Goal: Transaction & Acquisition: Purchase product/service

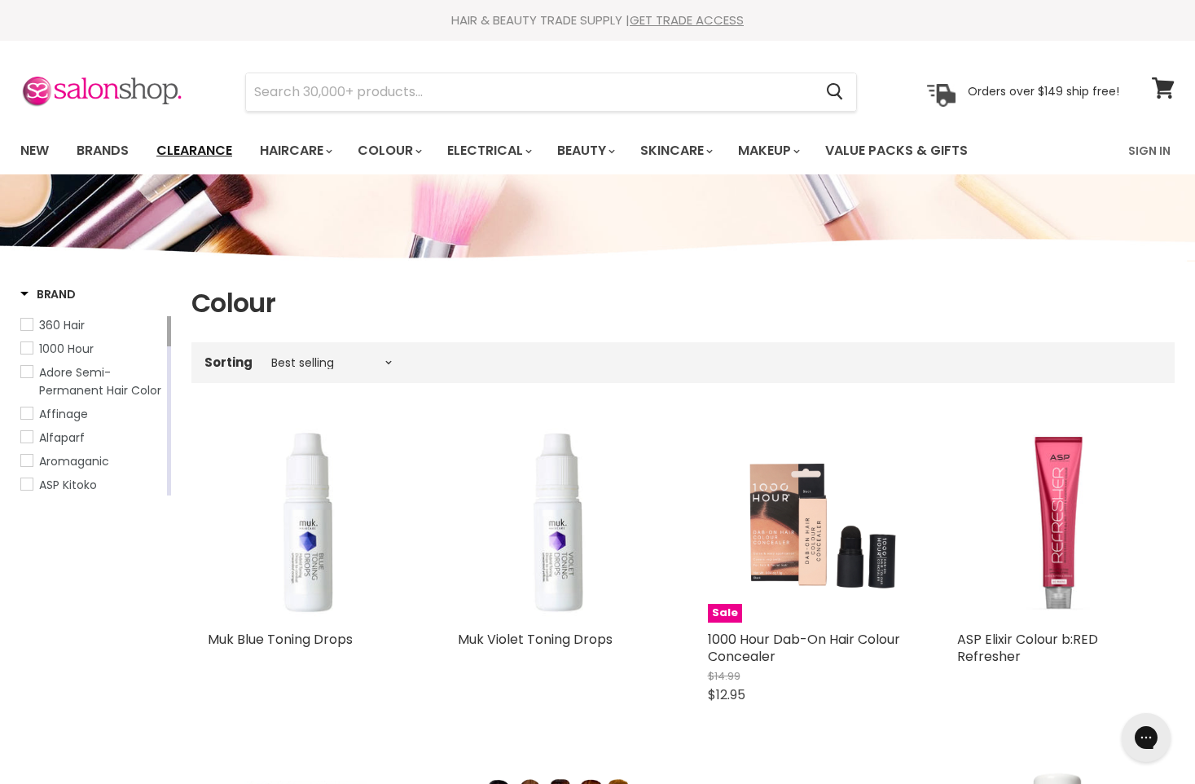
click at [189, 153] on link "Clearance" at bounding box center [194, 151] width 100 height 34
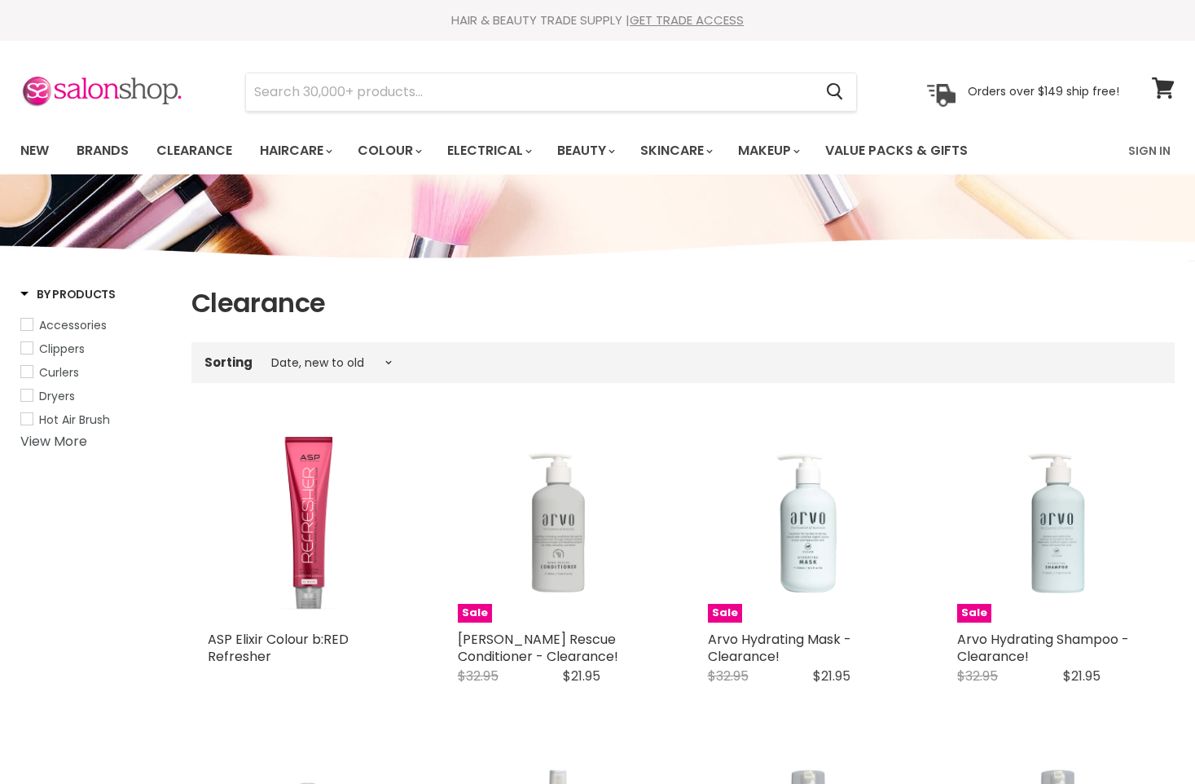
select select "created-descending"
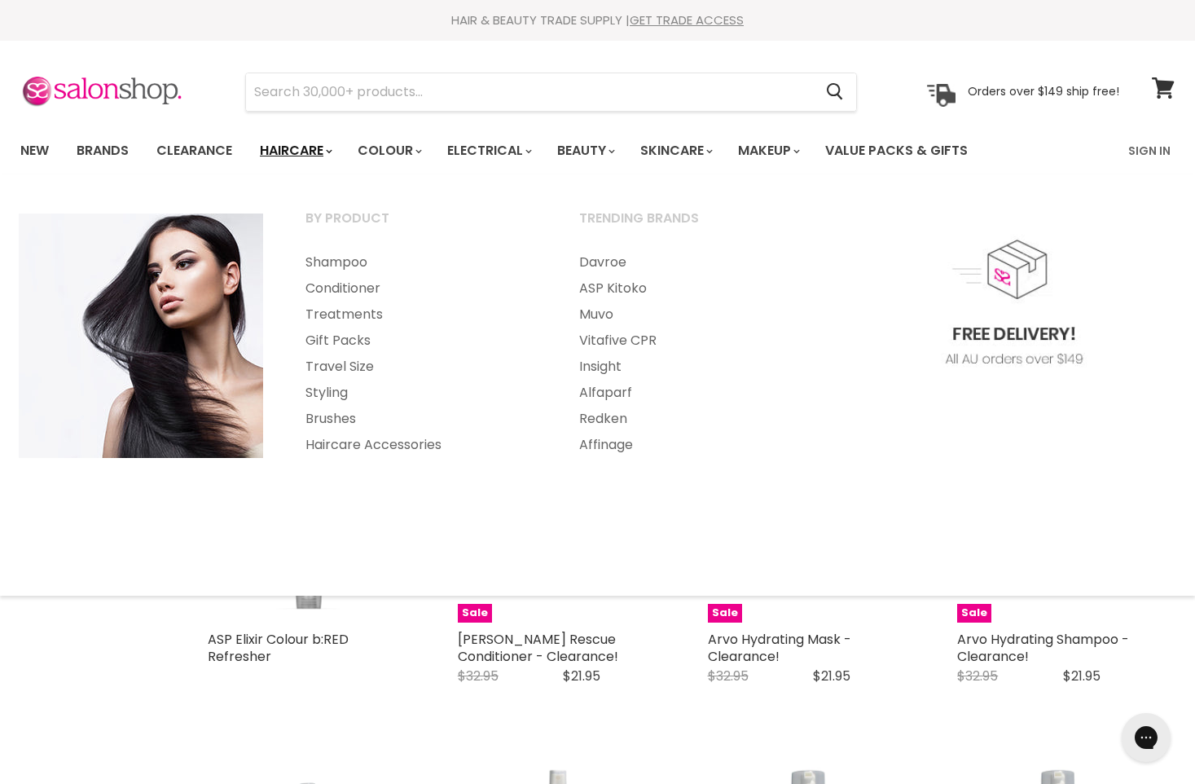
click at [293, 152] on link "Haircare" at bounding box center [295, 151] width 95 height 34
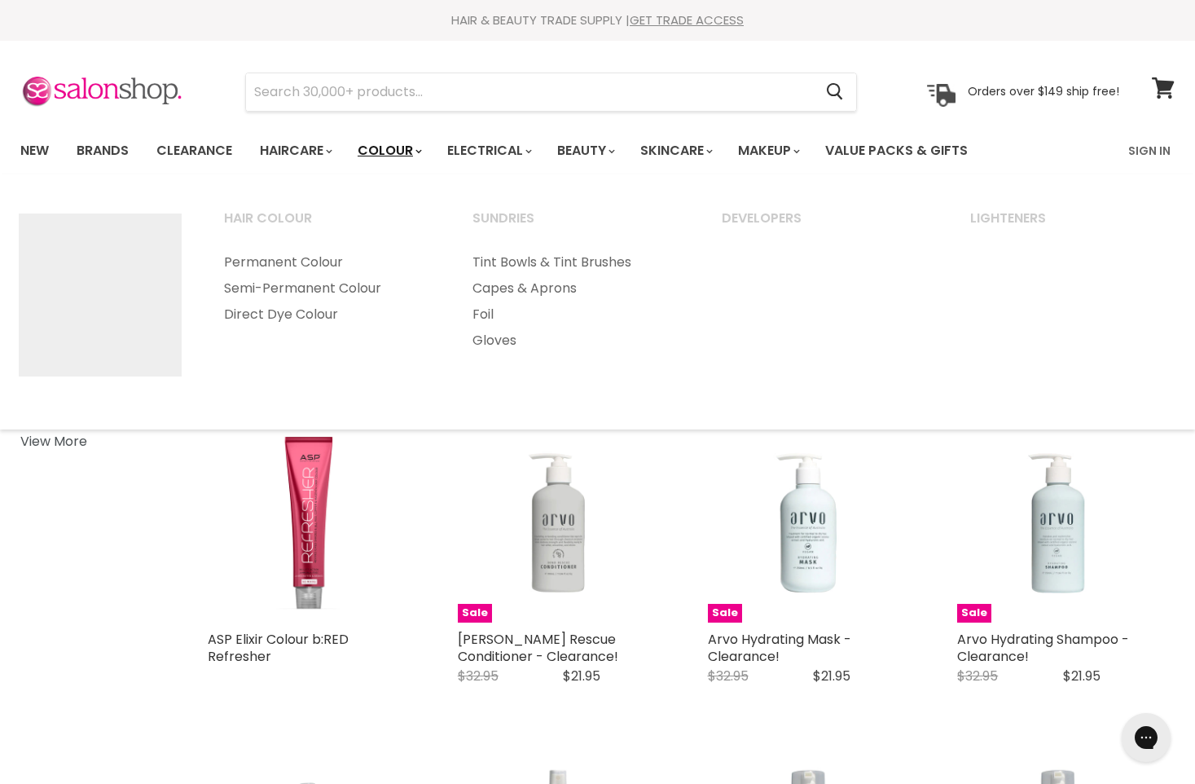
click at [398, 152] on link "Colour" at bounding box center [389, 151] width 86 height 34
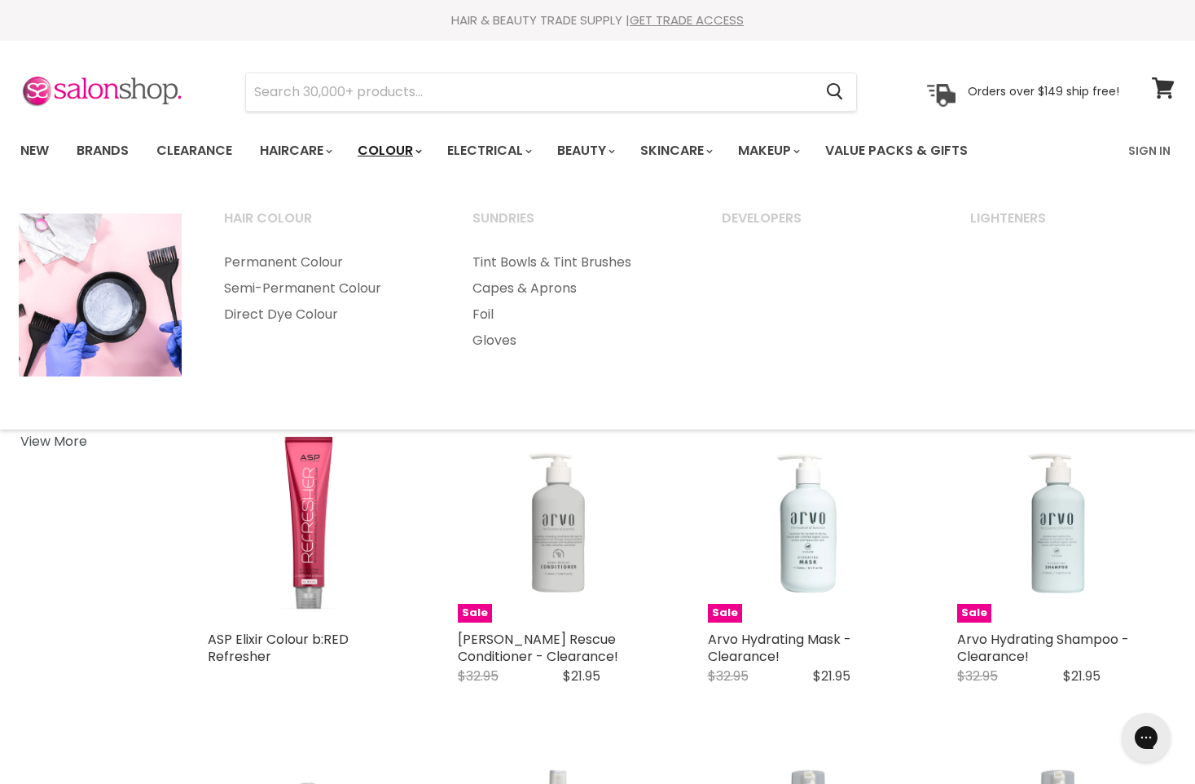
click at [400, 145] on link "Colour" at bounding box center [389, 151] width 86 height 34
click at [306, 260] on link "Permanent Colour" at bounding box center [326, 262] width 245 height 26
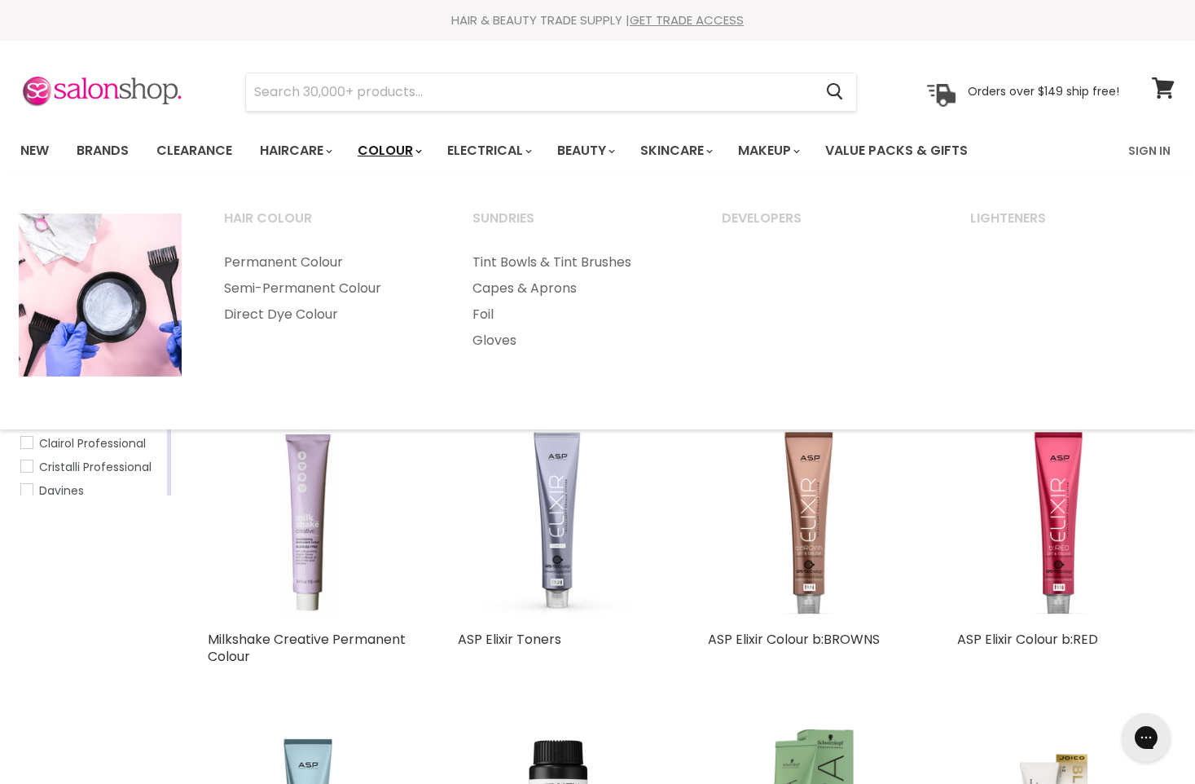
click at [396, 147] on link "Colour" at bounding box center [389, 151] width 86 height 34
click at [312, 314] on link "Direct Dye Colour" at bounding box center [326, 315] width 245 height 26
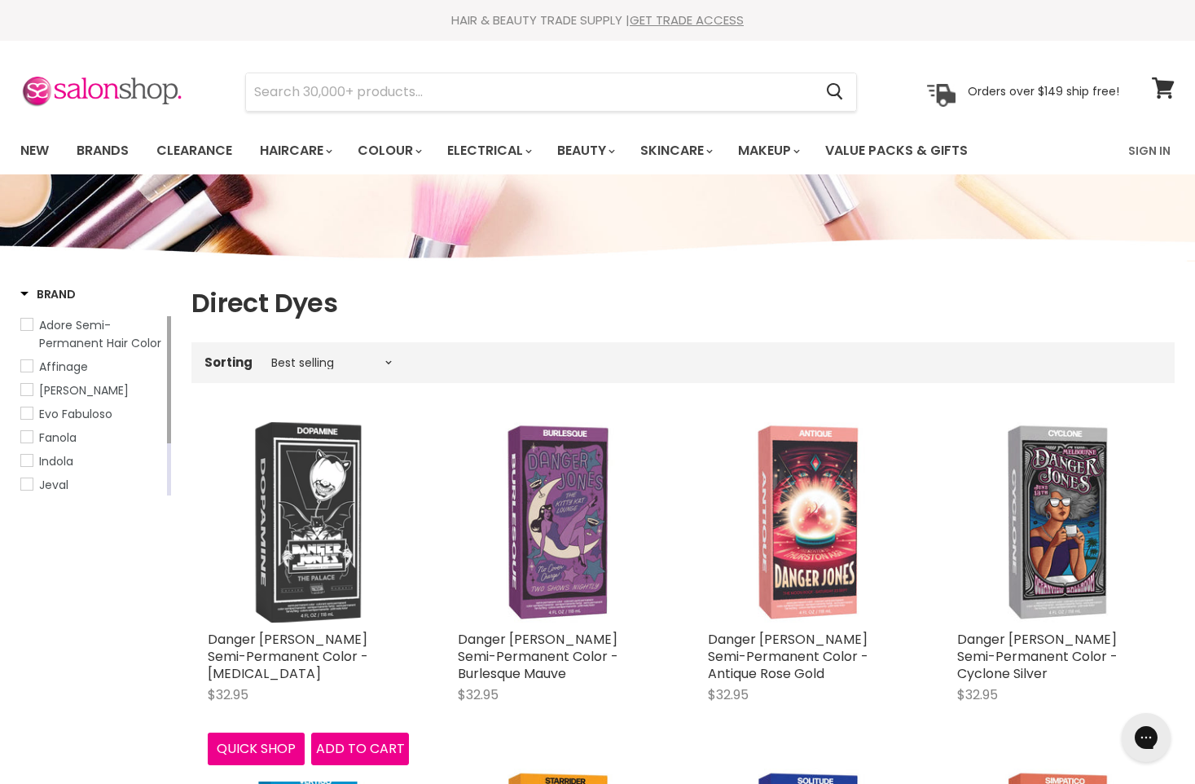
click at [334, 566] on img "Main content" at bounding box center [308, 522] width 105 height 201
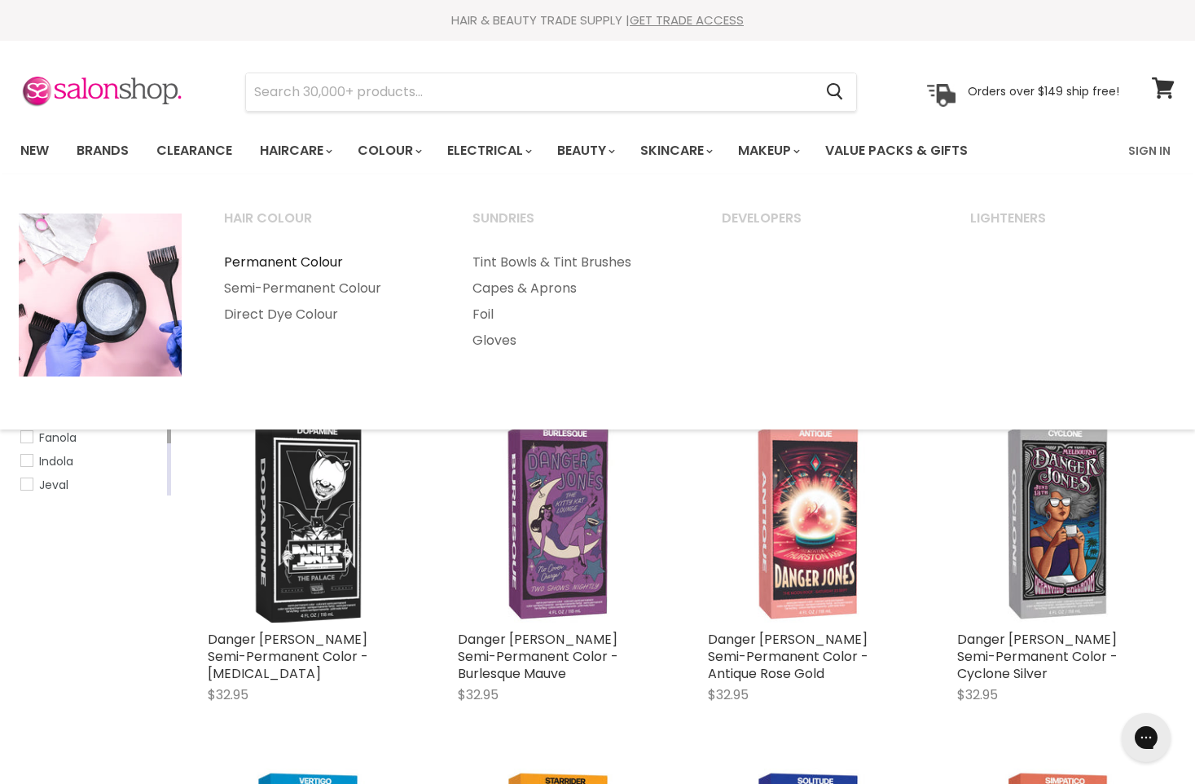
click at [315, 252] on link "Permanent Colour" at bounding box center [326, 262] width 245 height 26
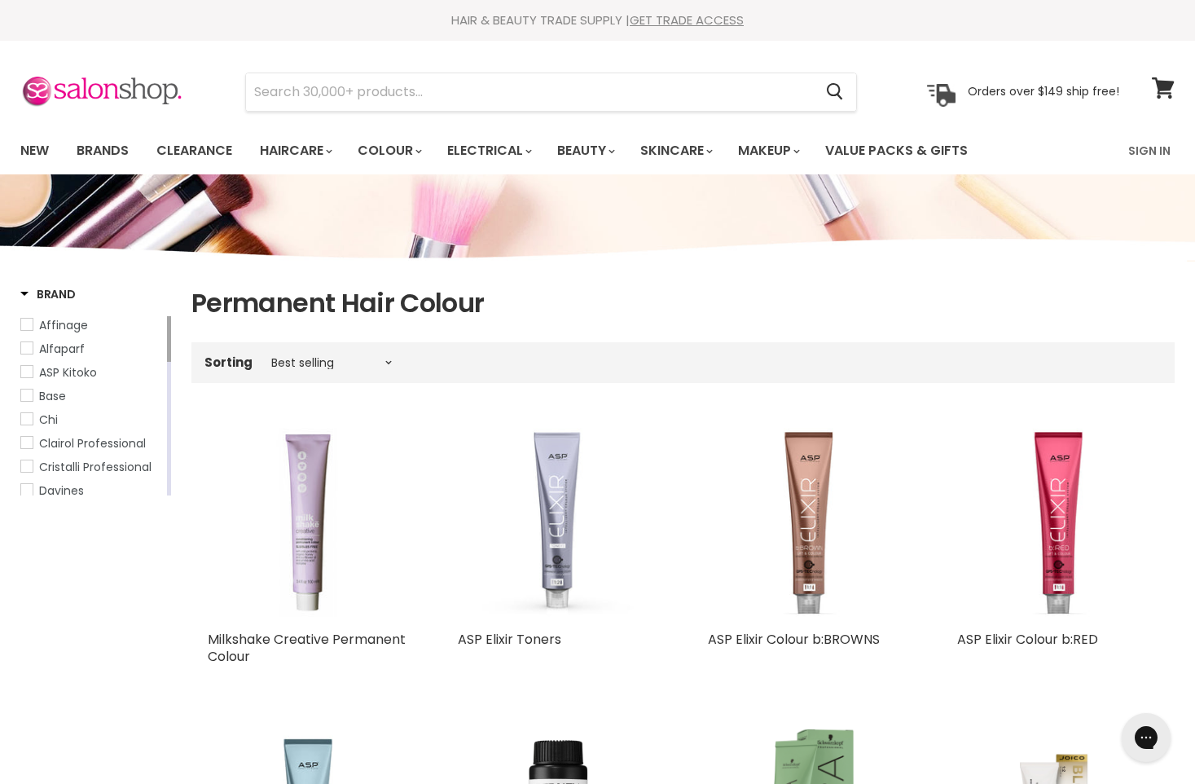
scroll to position [407, 0]
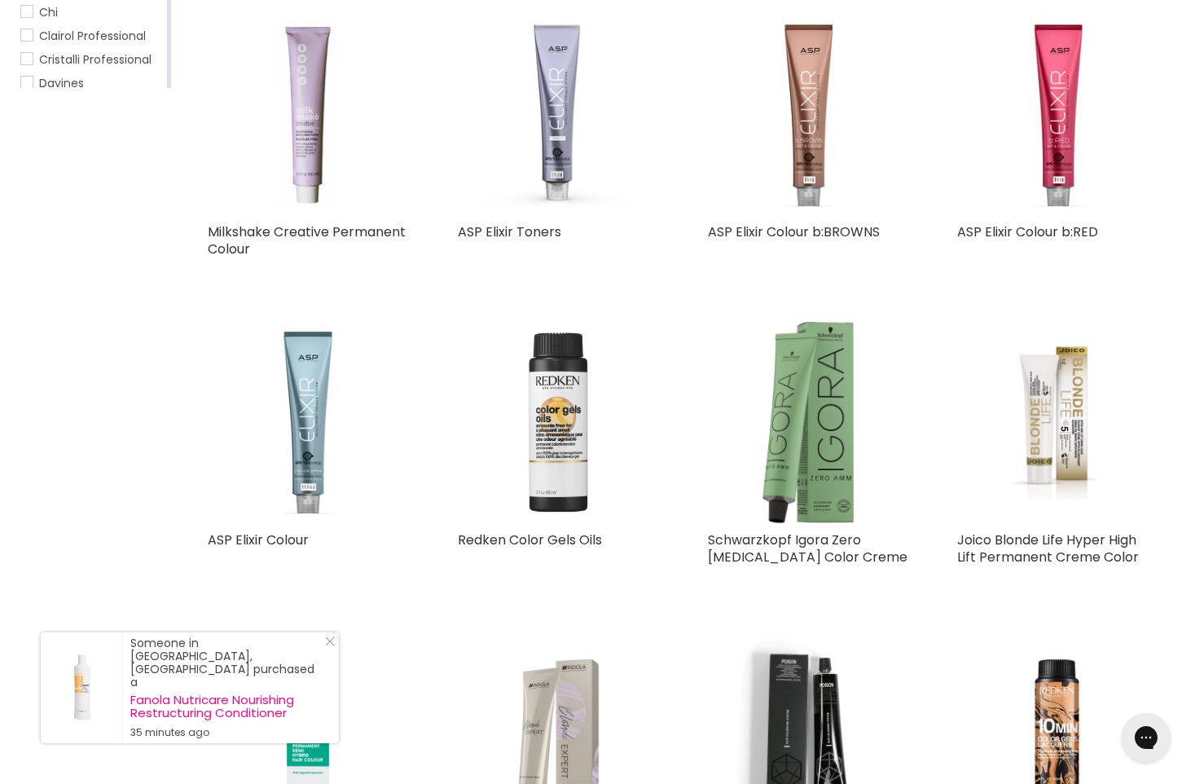
click at [558, 448] on img "Main content" at bounding box center [558, 422] width 201 height 201
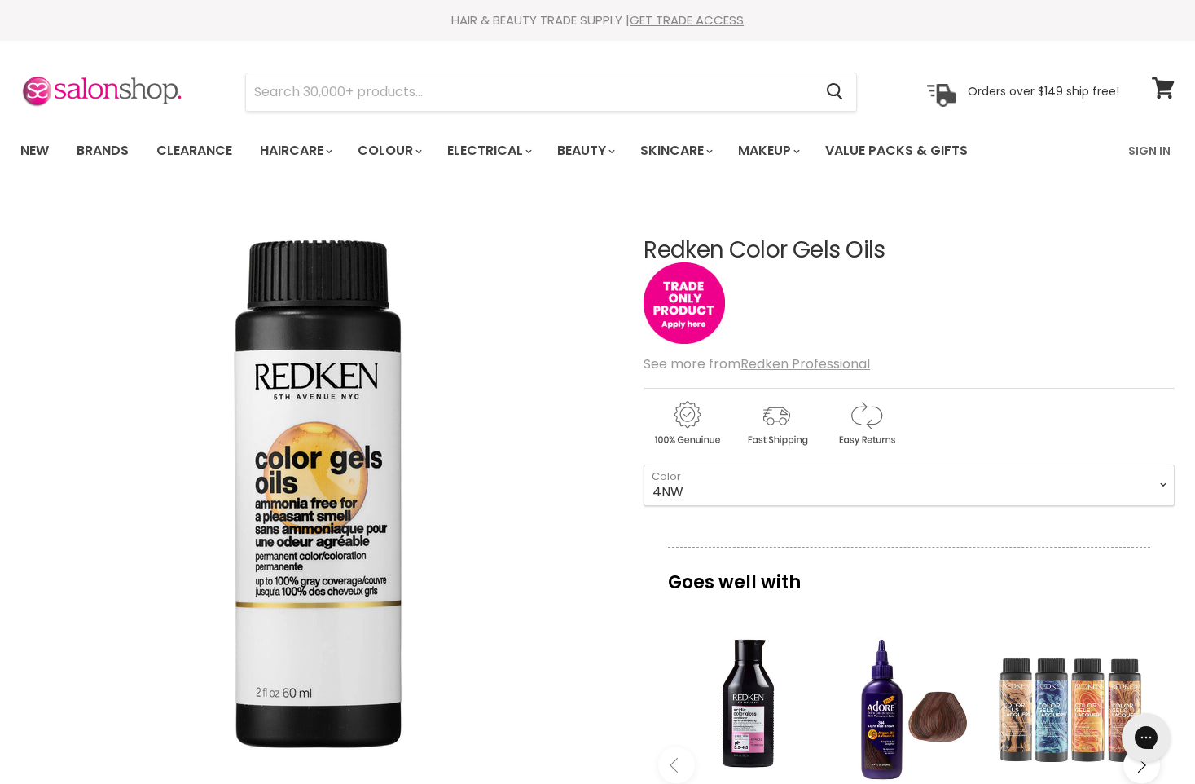
scroll to position [326, 0]
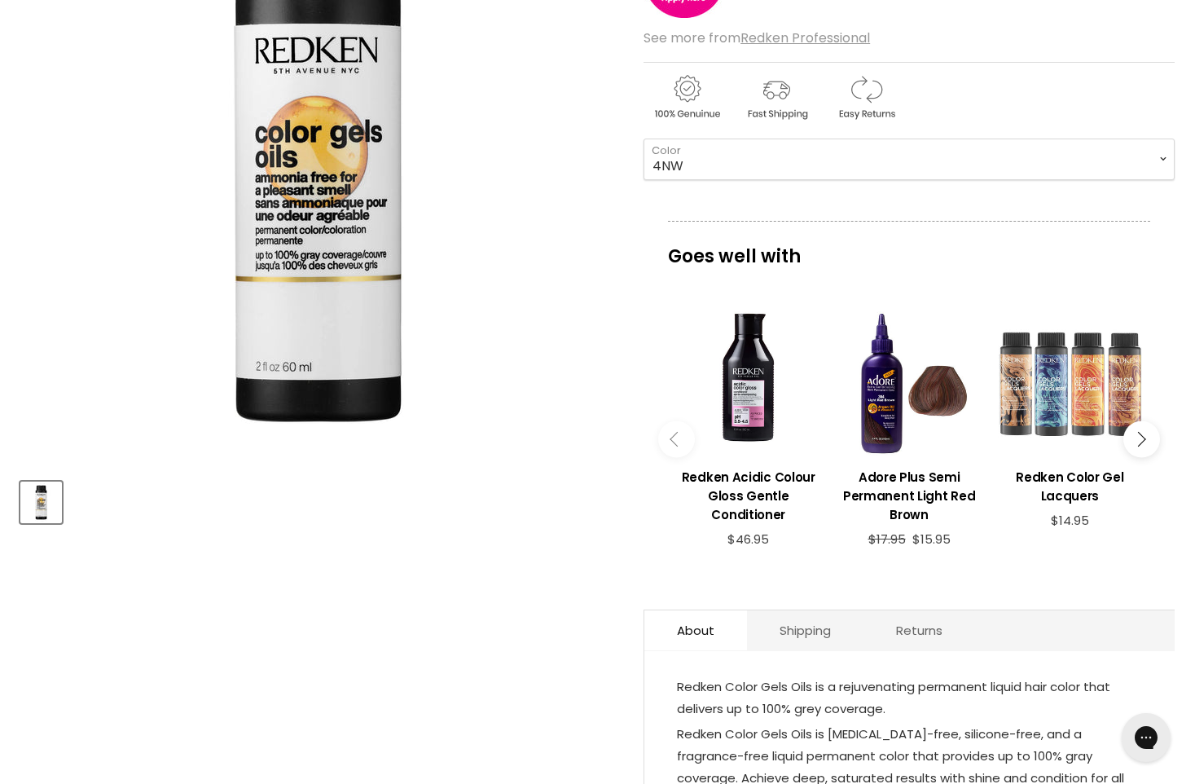
click at [1065, 404] on div "Main content" at bounding box center [1070, 383] width 144 height 144
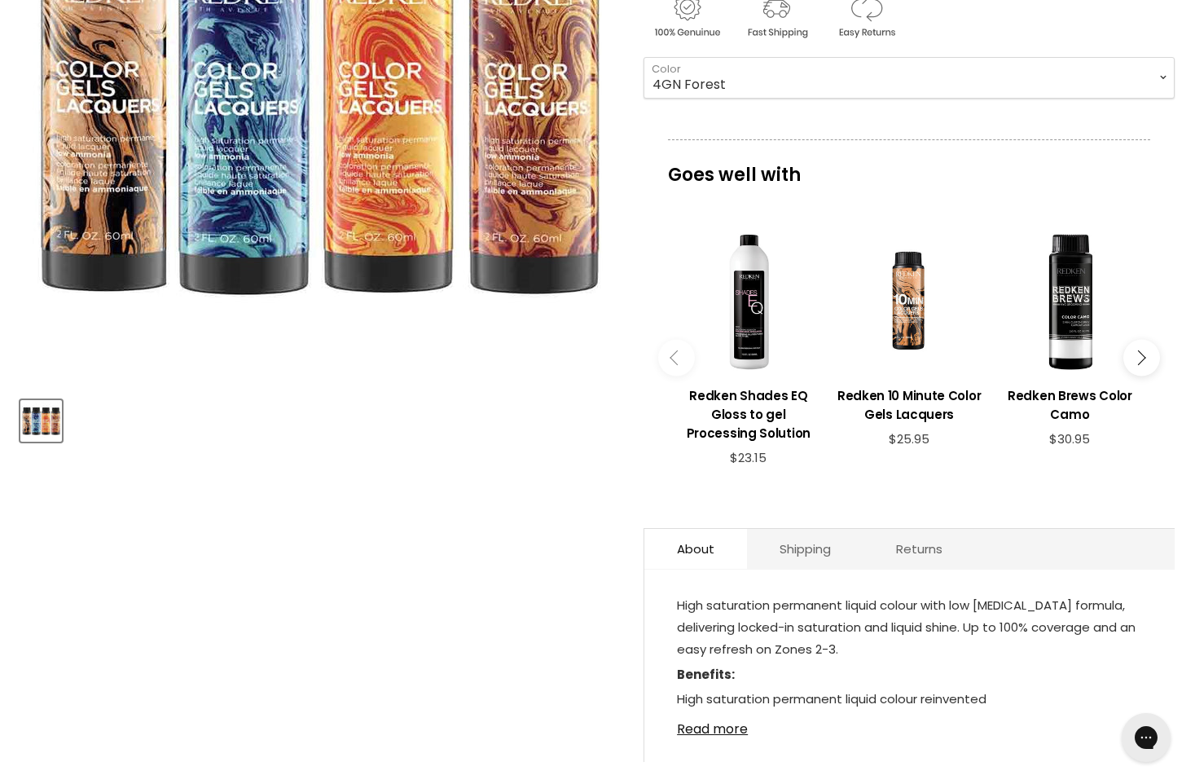
scroll to position [489, 0]
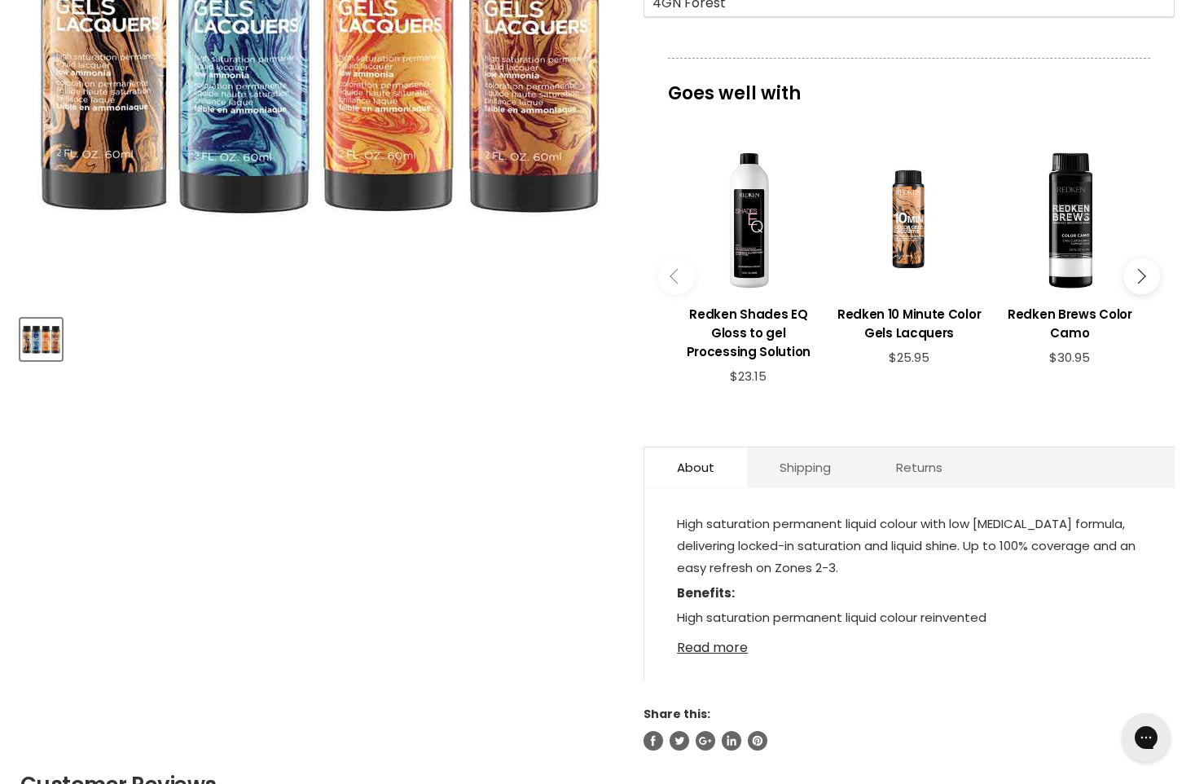
click at [727, 652] on link "Read more" at bounding box center [909, 643] width 465 height 24
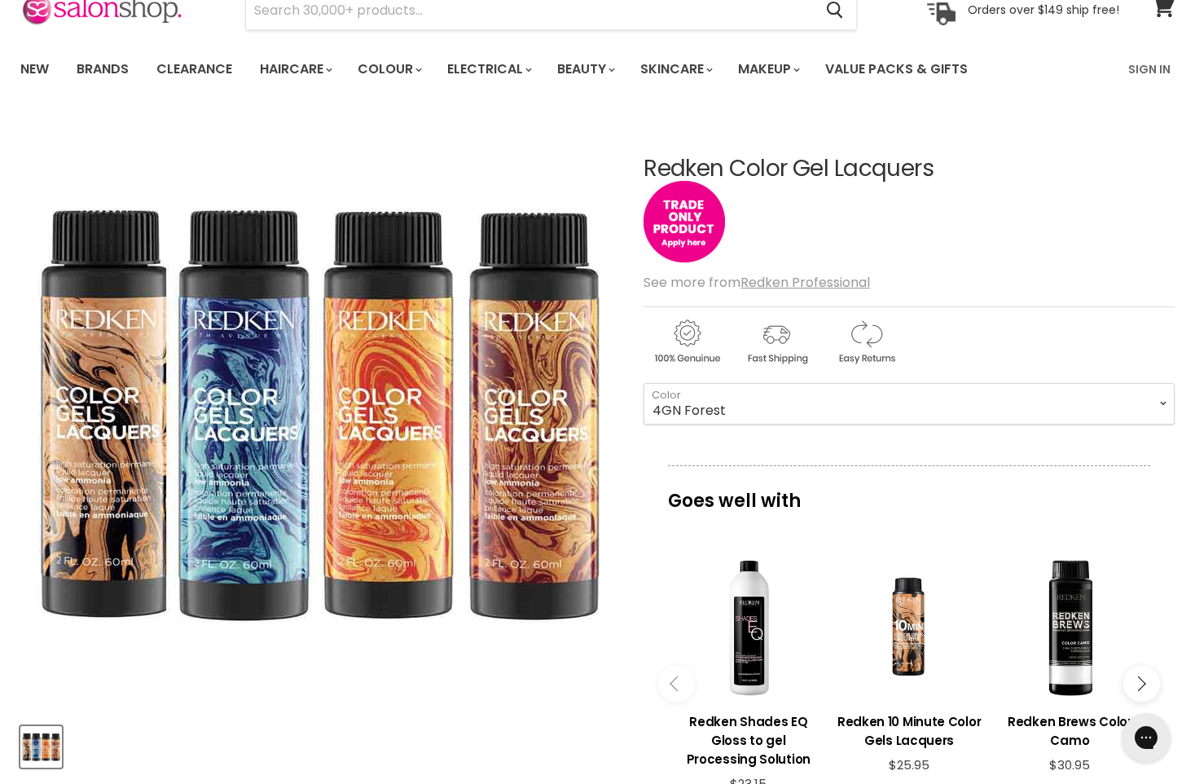
scroll to position [0, 0]
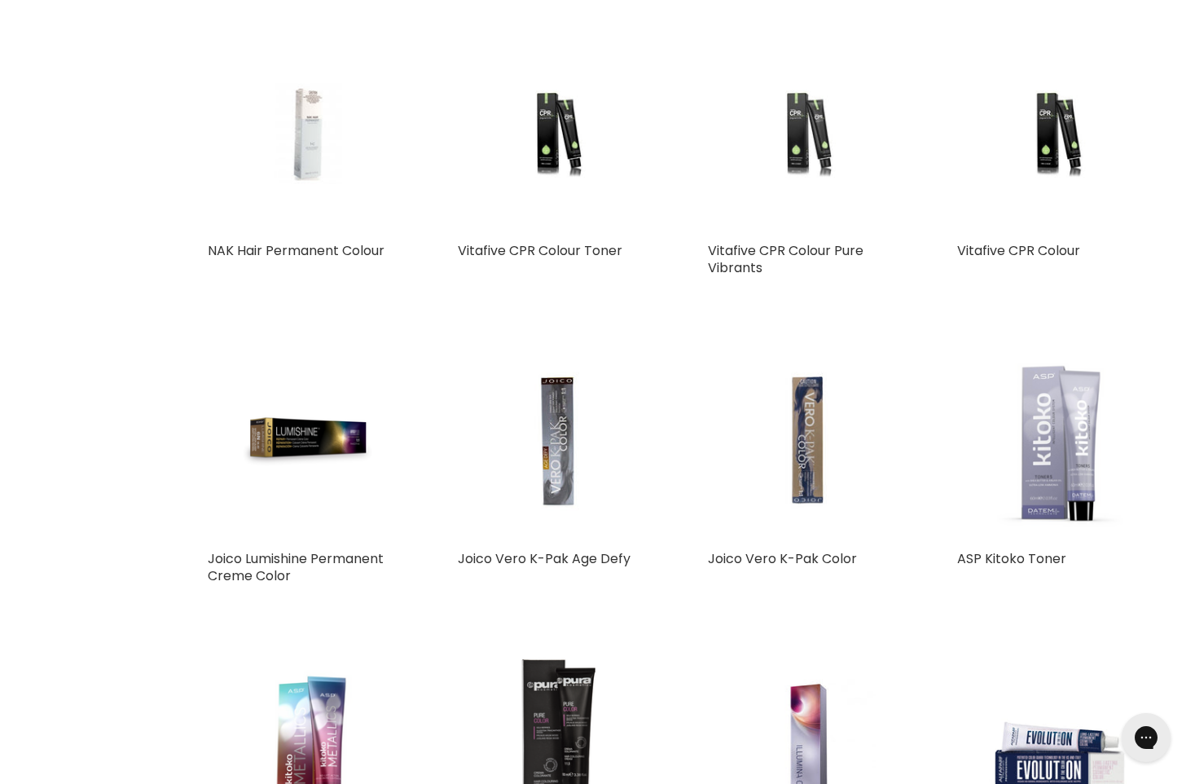
scroll to position [3321, 0]
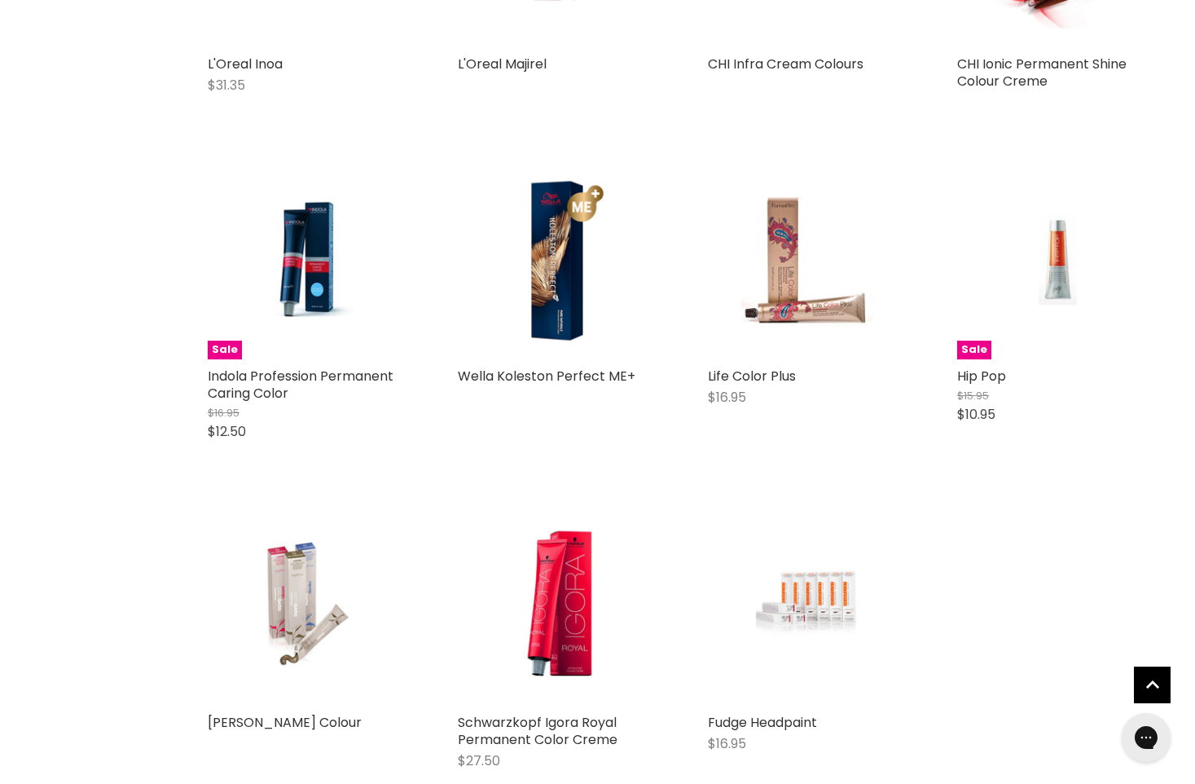
scroll to position [4950, 0]
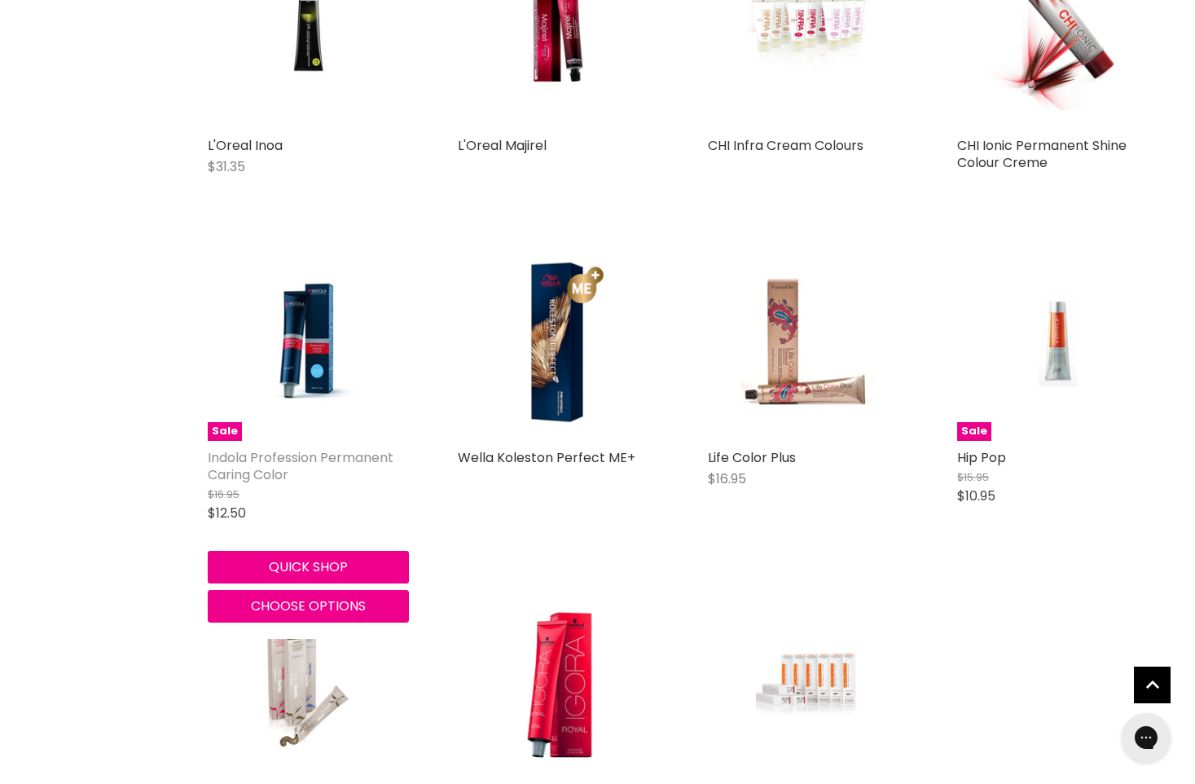
click at [324, 460] on link "Indola Profession Permanent Caring Color" at bounding box center [301, 466] width 186 height 36
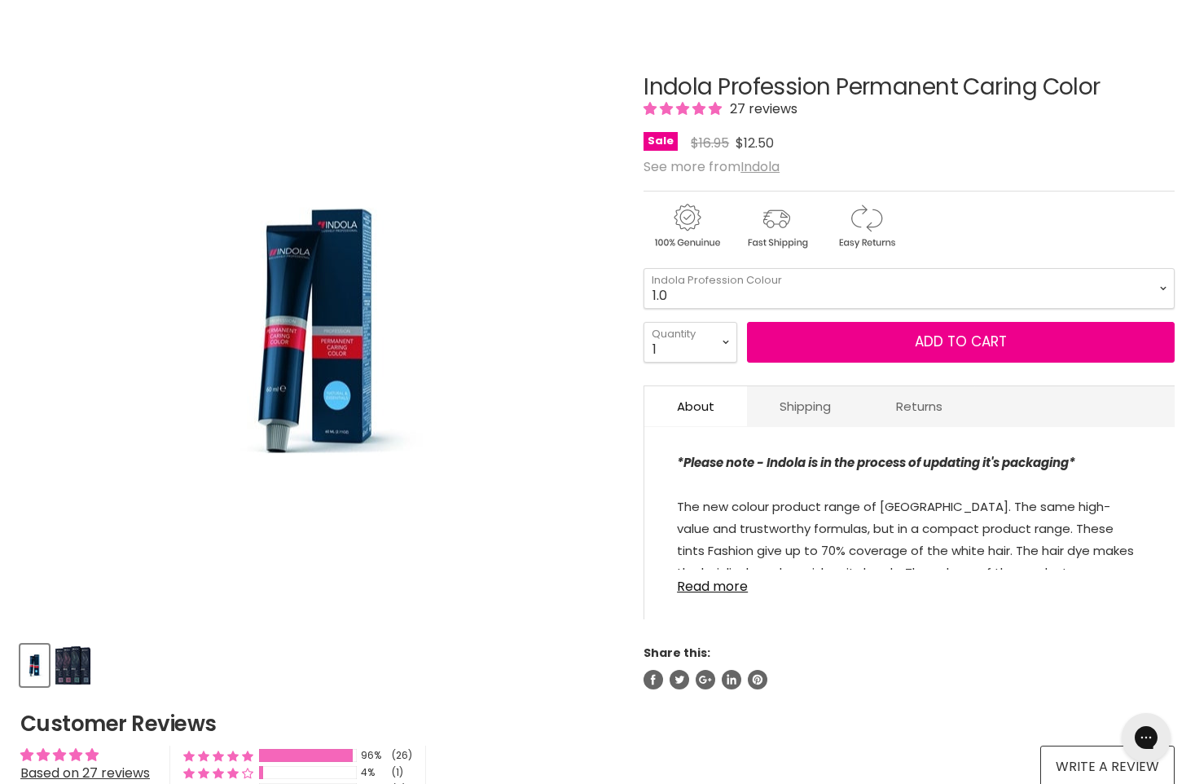
click at [731, 596] on div "*Please note - Indola is in the process of updating it's packaging* The new col…" at bounding box center [910, 530] width 530 height 175
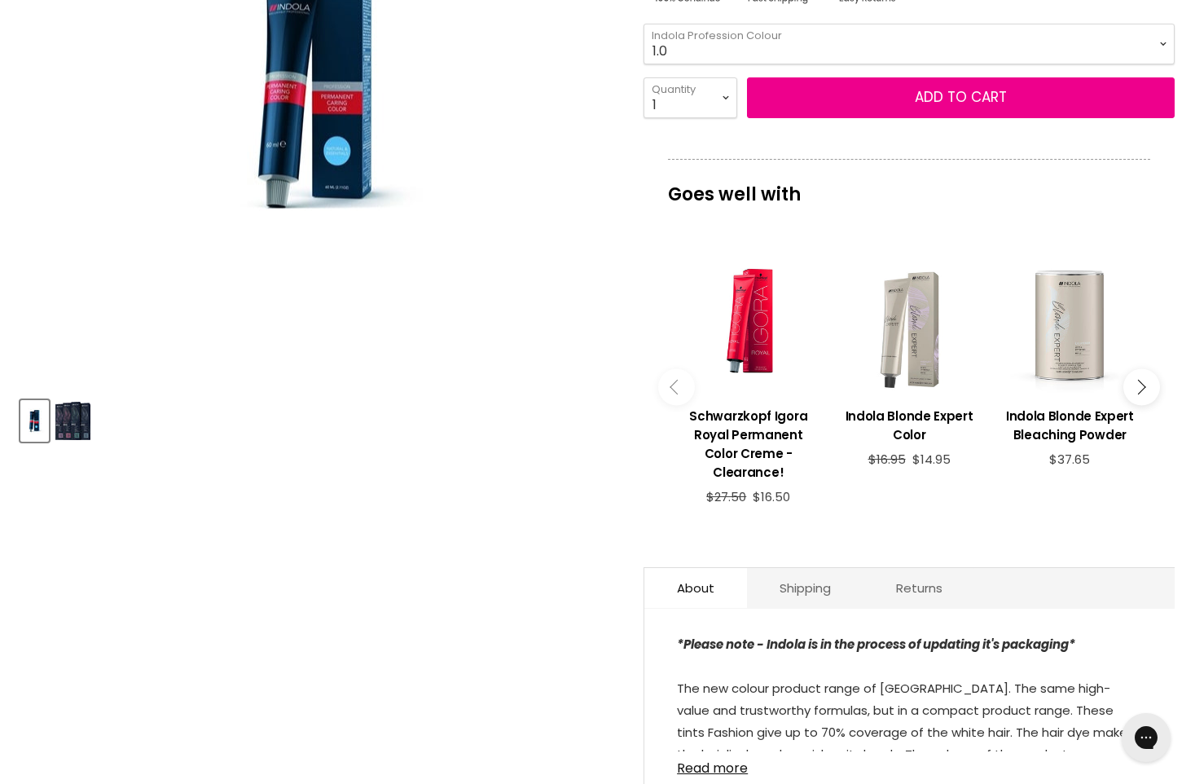
scroll to position [489, 0]
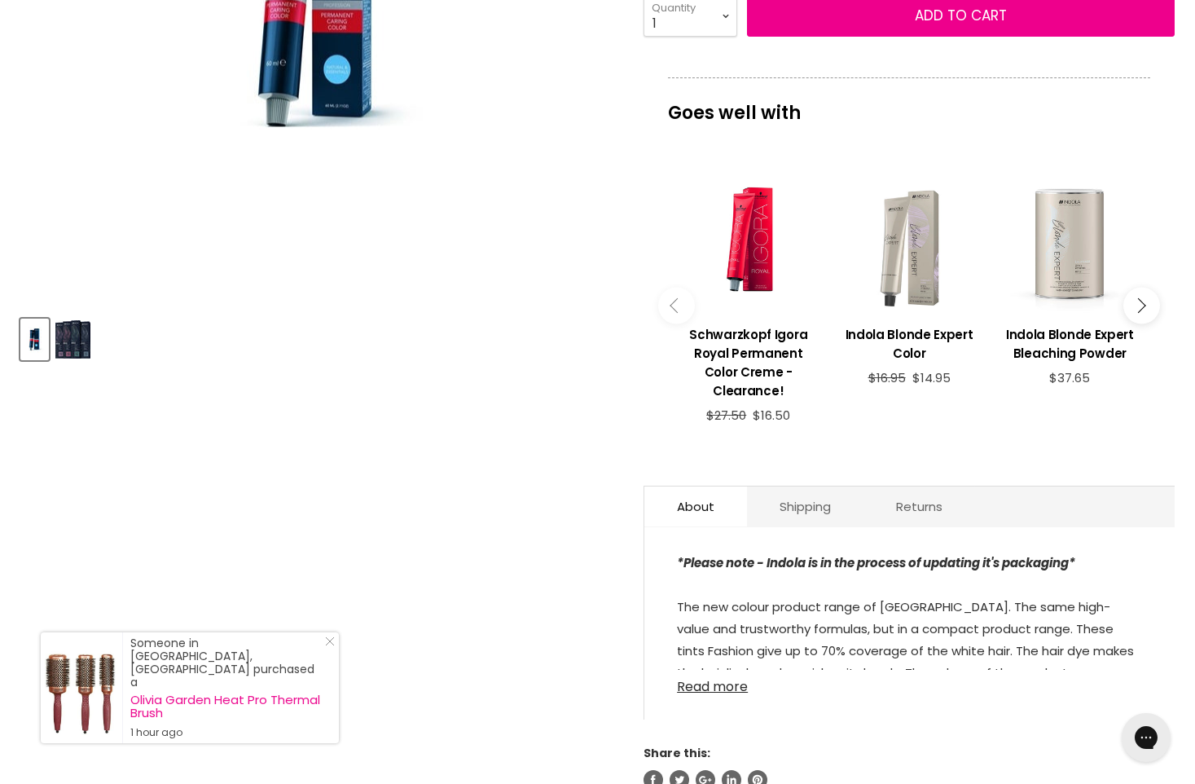
click at [741, 673] on link "Read more" at bounding box center [909, 682] width 465 height 24
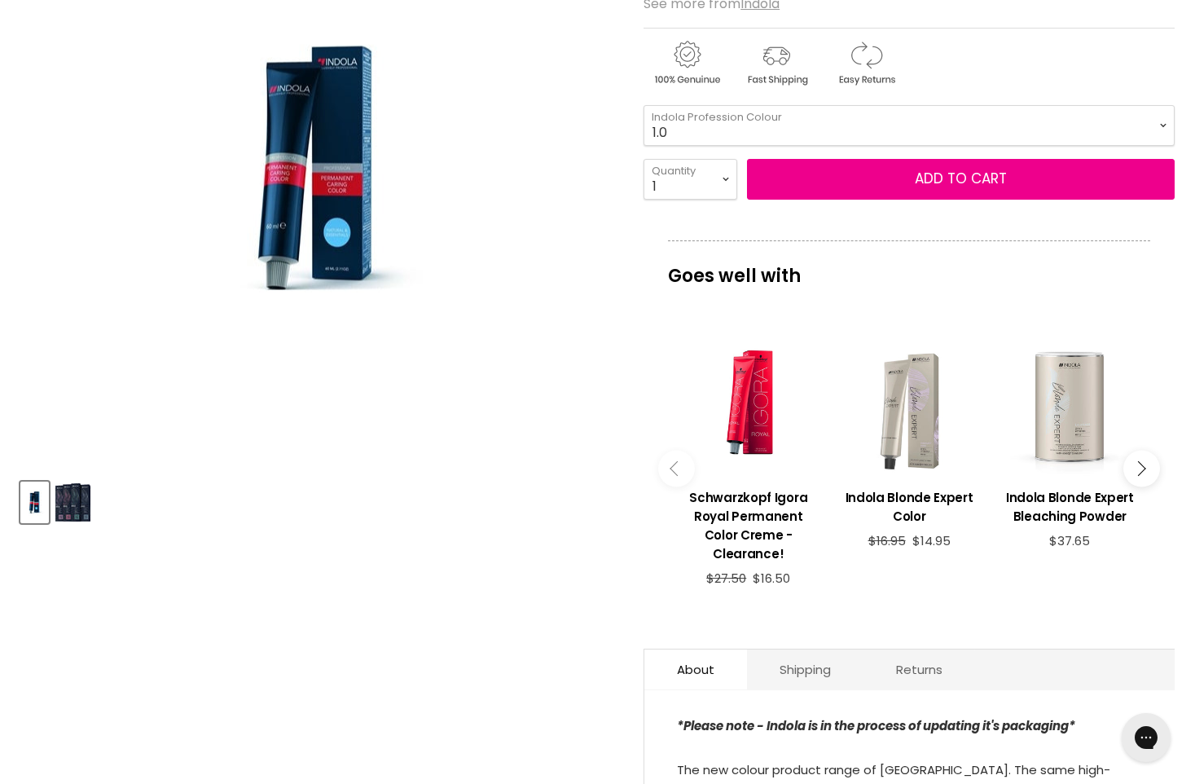
scroll to position [0, 0]
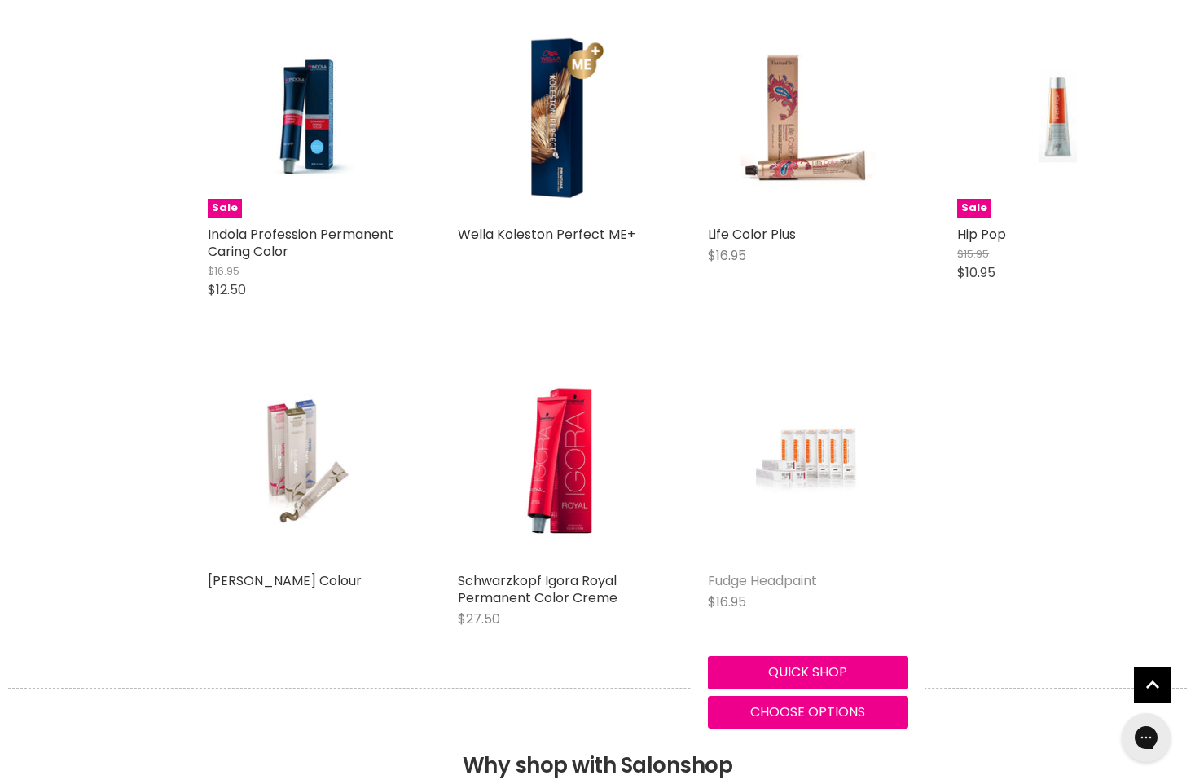
click at [756, 582] on link "Fudge Headpaint" at bounding box center [762, 580] width 109 height 19
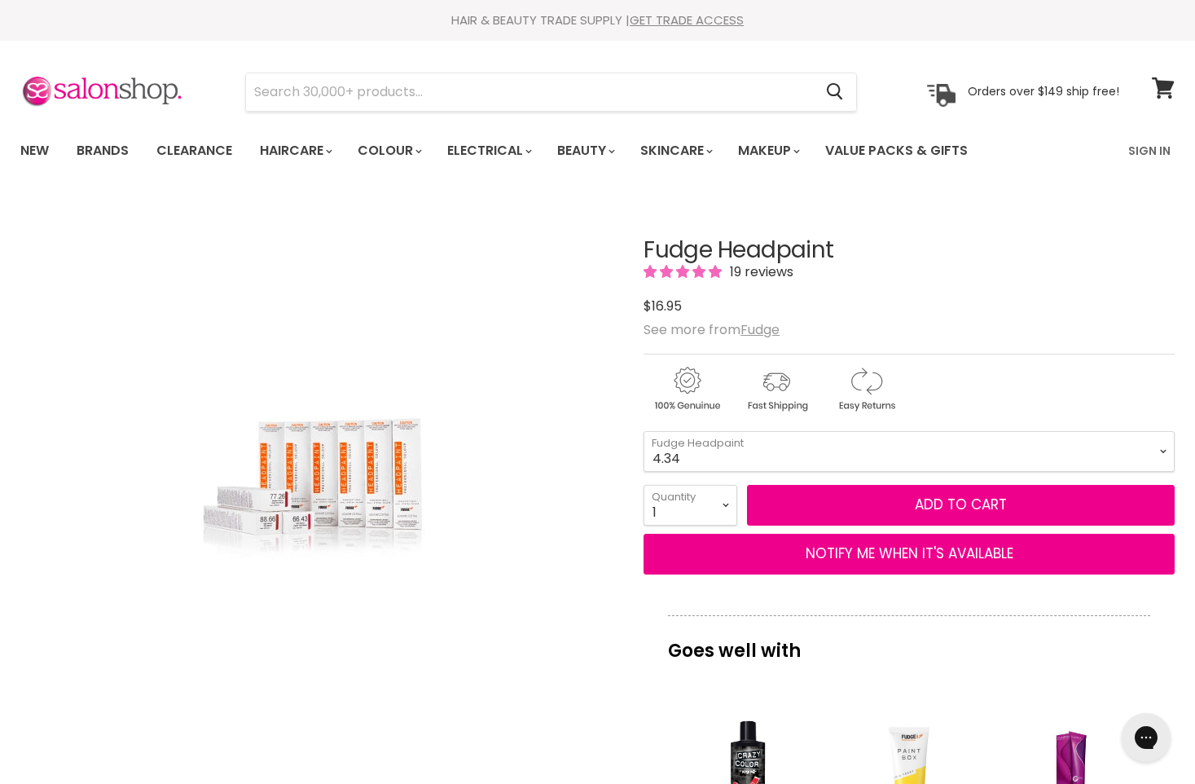
click at [354, 513] on img "Fudge Headpaint image. Click or Scroll to Zoom." at bounding box center [317, 494] width 293 height 440
click at [1164, 451] on select "4.34 4.6 4.62 5.0 5.00 5.22 5.23 5.3 5.4 5.5 5.73 6.00 6.3 6.34 6.5" at bounding box center [909, 451] width 531 height 41
click at [644, 431] on select "4.34 4.6 4.62 5.0 5.00 5.22 5.23 5.3 5.4 5.5 5.73 6.00 6.3 6.34 6.5" at bounding box center [909, 451] width 531 height 41
select select "5.5"
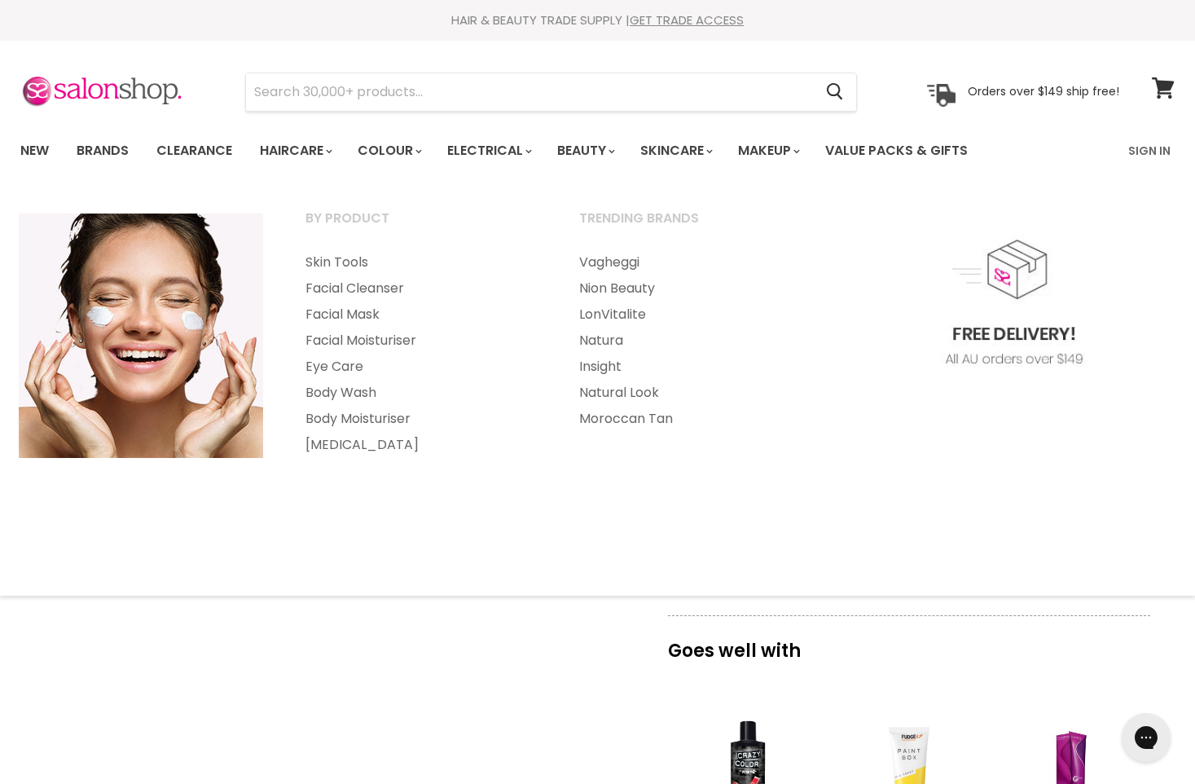
click at [112, 323] on img "Main menu" at bounding box center [141, 335] width 244 height 244
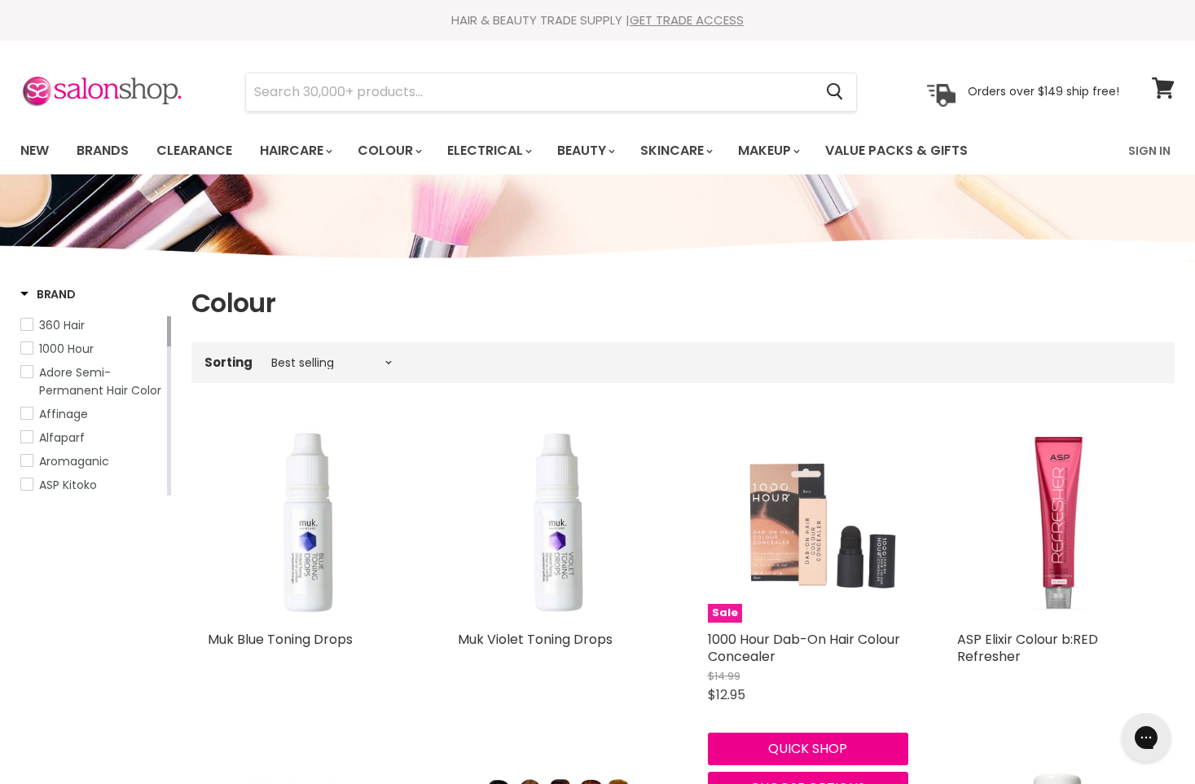
click at [789, 552] on img "Main content" at bounding box center [808, 522] width 201 height 201
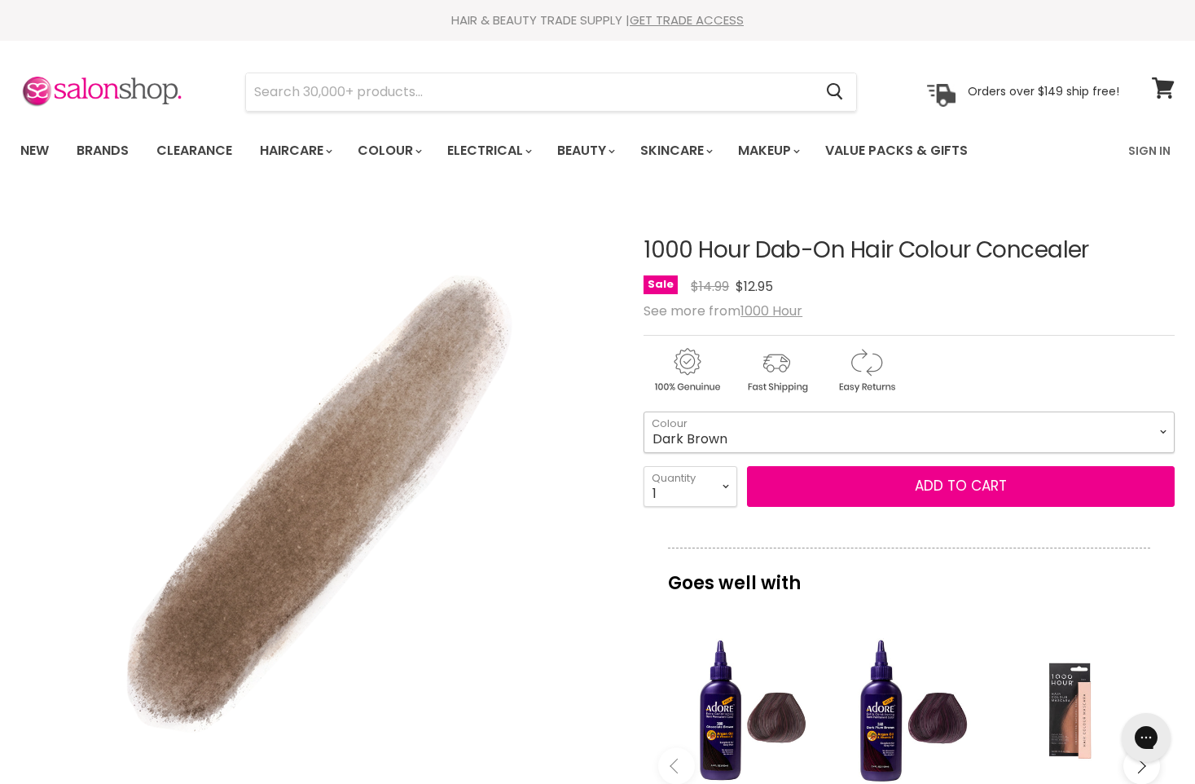
click at [1163, 430] on select "Dark Brown Medium Brown Light Brown Honey Black" at bounding box center [909, 432] width 531 height 41
click at [644, 412] on select "Dark Brown Medium Brown Light Brown Honey Black" at bounding box center [909, 432] width 531 height 41
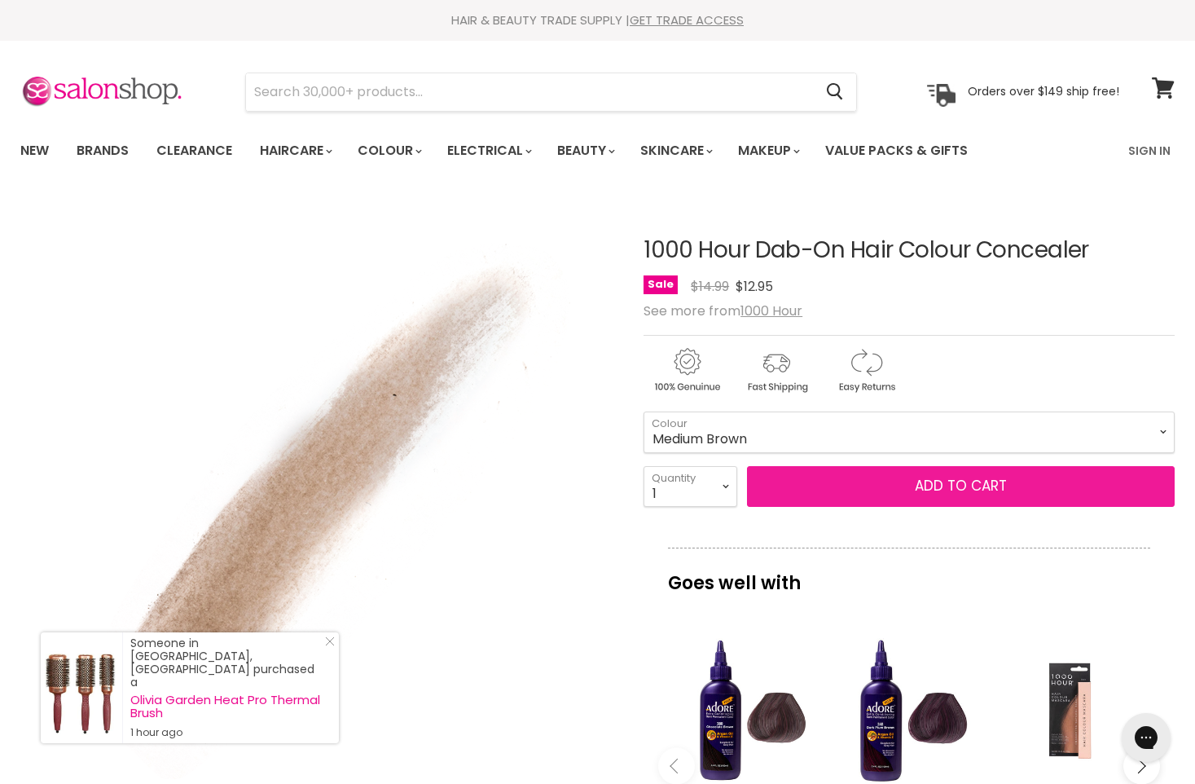
click at [900, 488] on button "Add to cart" at bounding box center [961, 486] width 428 height 41
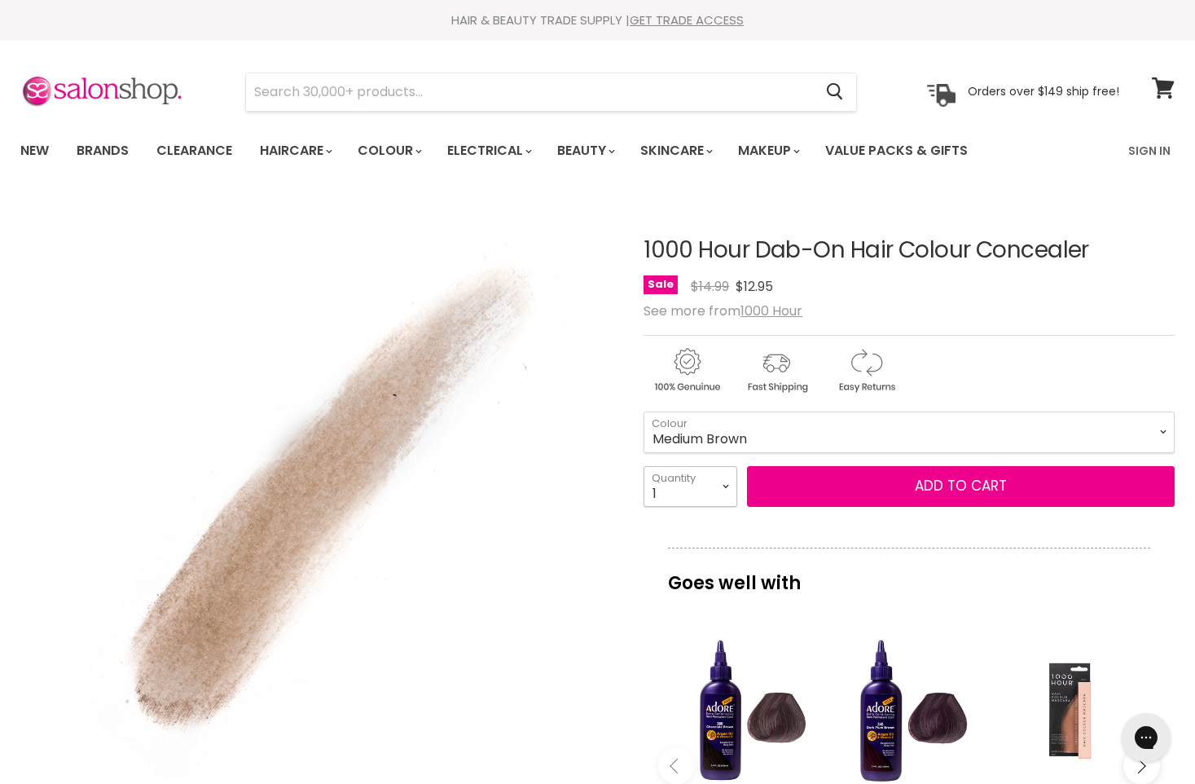
click at [723, 485] on select "1 2 3 4 5 6 7 8 9 10+" at bounding box center [691, 486] width 94 height 41
click at [1155, 428] on select "Dark Brown Medium Brown Light Brown Honey Black" at bounding box center [909, 432] width 531 height 41
select select "Dark Brown"
click at [644, 412] on select "Dark Brown Medium Brown Light Brown Honey Black" at bounding box center [909, 432] width 531 height 41
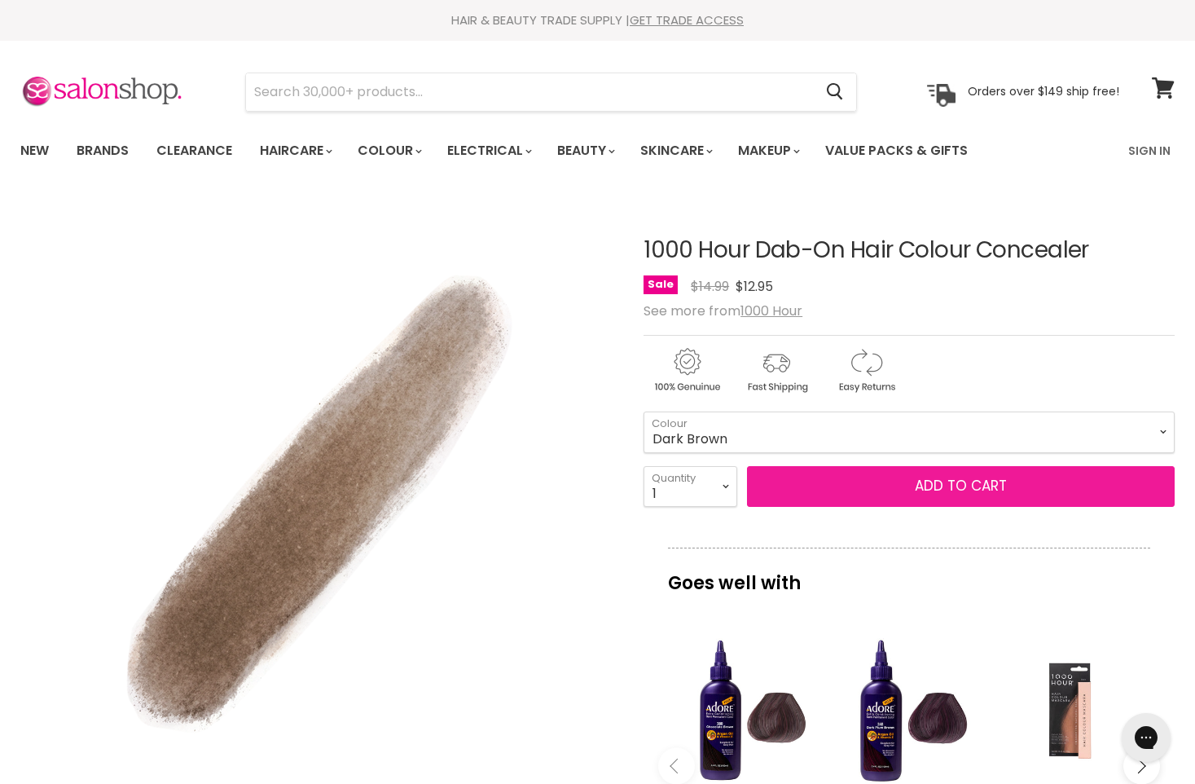
click at [968, 491] on button "Add to cart" at bounding box center [961, 486] width 428 height 41
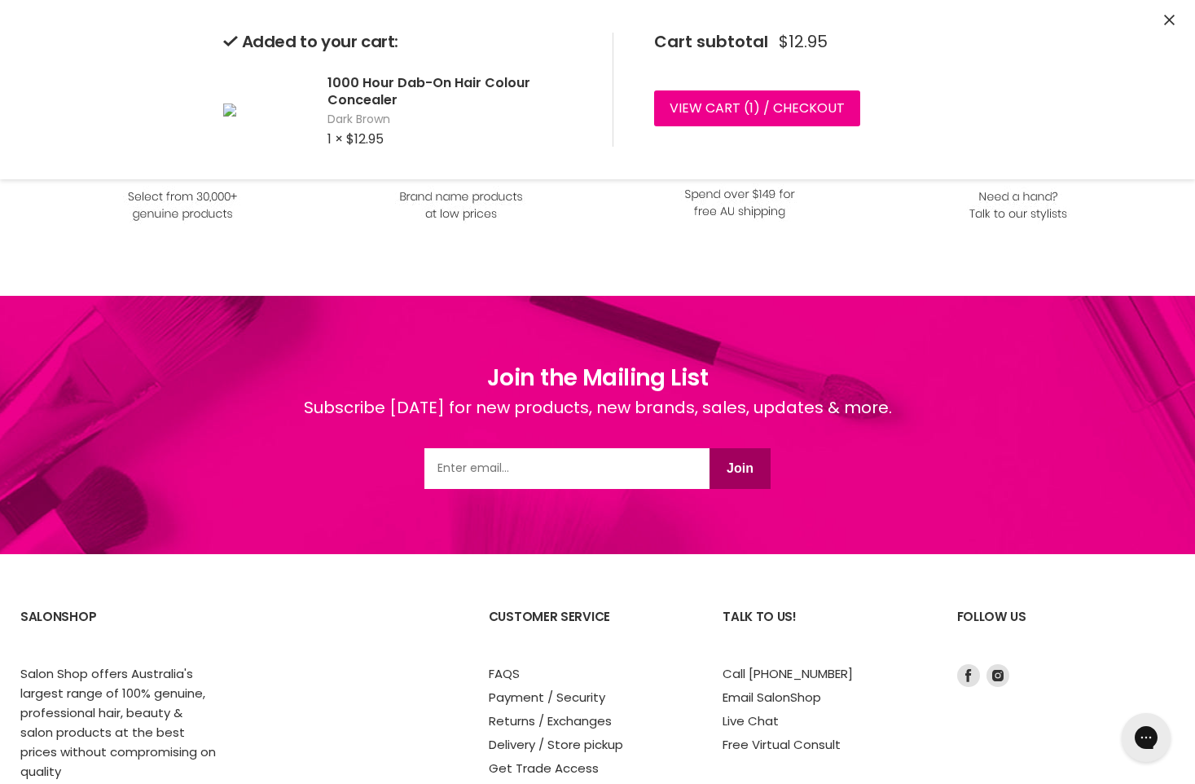
scroll to position [1956, 0]
